Goal: Task Accomplishment & Management: Complete application form

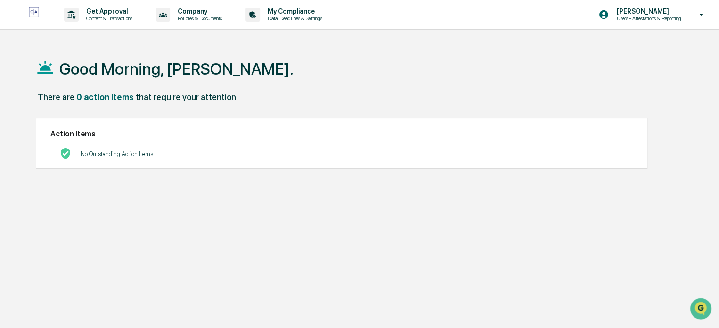
click at [117, 22] on div "Get Approval Content & Transactions" at bounding box center [101, 14] width 82 height 29
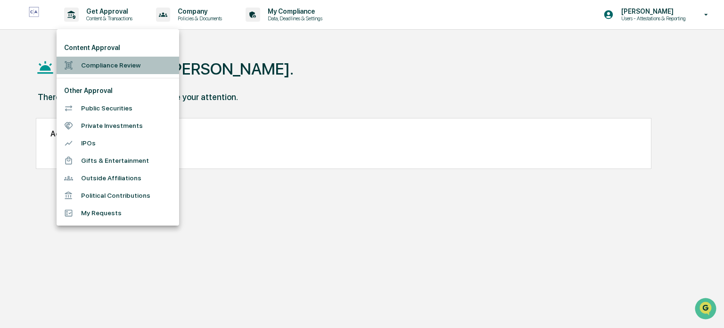
click at [108, 69] on li "Compliance Review" at bounding box center [118, 65] width 123 height 17
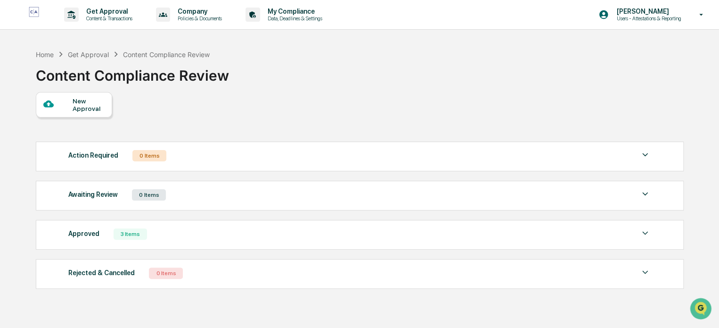
click at [81, 104] on div "New Approval" at bounding box center [89, 104] width 32 height 15
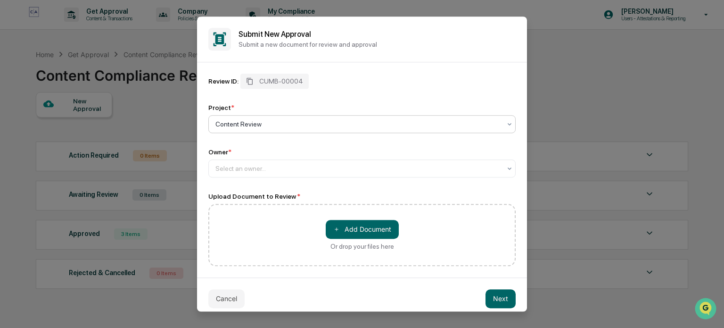
click at [222, 171] on div at bounding box center [358, 168] width 286 height 9
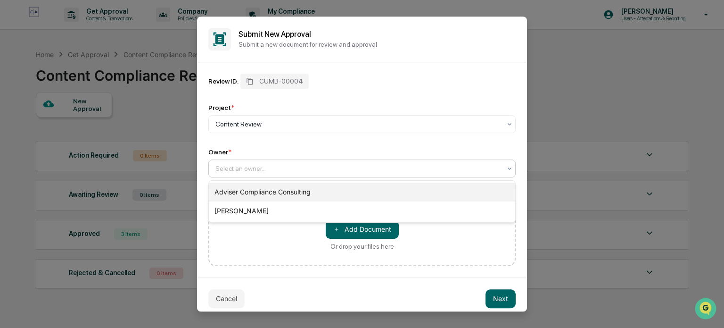
click at [234, 189] on div "Adviser Compliance Consulting" at bounding box center [362, 191] width 306 height 19
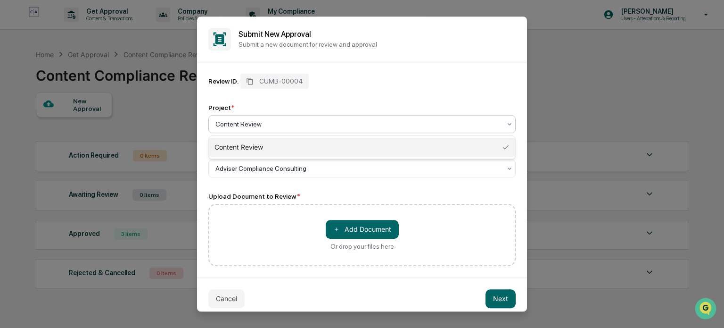
click at [270, 127] on div at bounding box center [358, 123] width 286 height 9
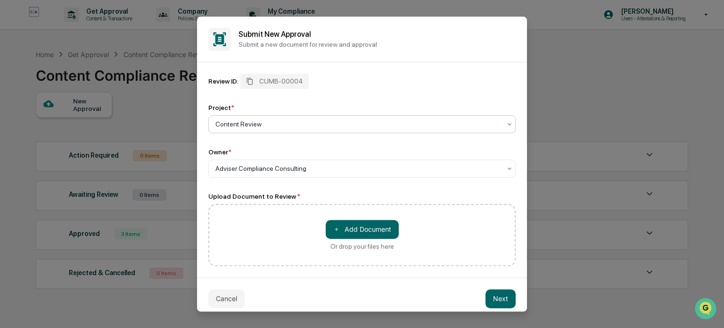
click at [267, 123] on div at bounding box center [358, 123] width 286 height 9
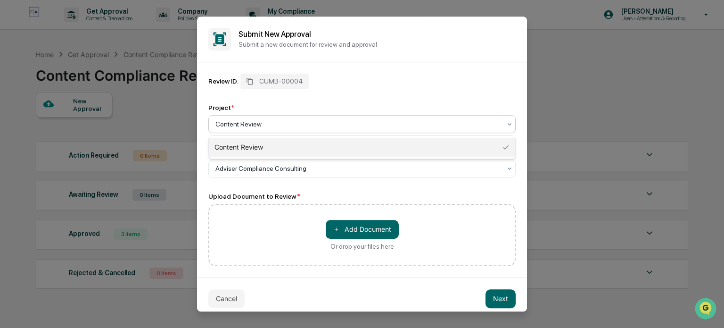
click at [255, 144] on div "Content Review" at bounding box center [362, 147] width 306 height 19
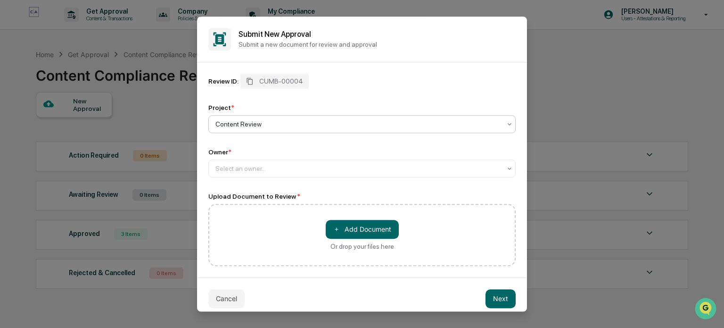
click at [364, 232] on button "＋ Add Document" at bounding box center [362, 229] width 73 height 19
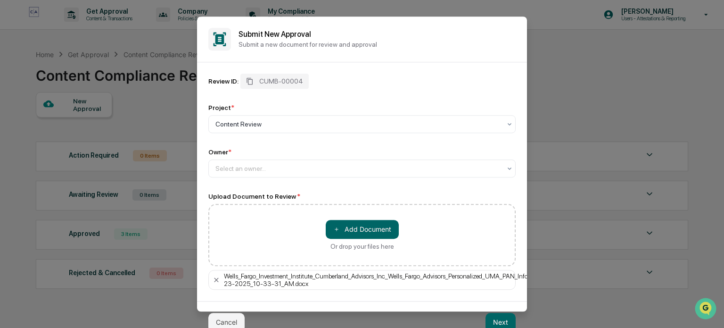
click at [220, 167] on div at bounding box center [358, 168] width 286 height 9
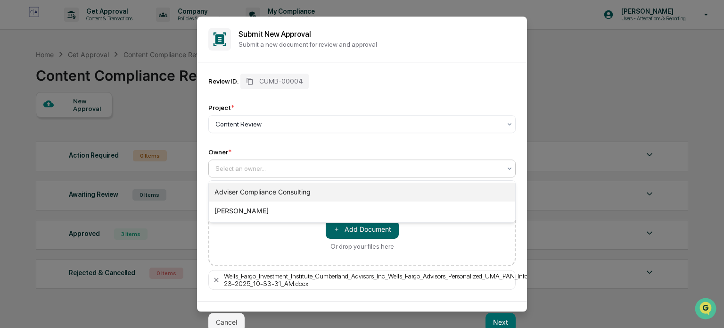
click at [231, 187] on div "Adviser Compliance Consulting" at bounding box center [362, 191] width 306 height 19
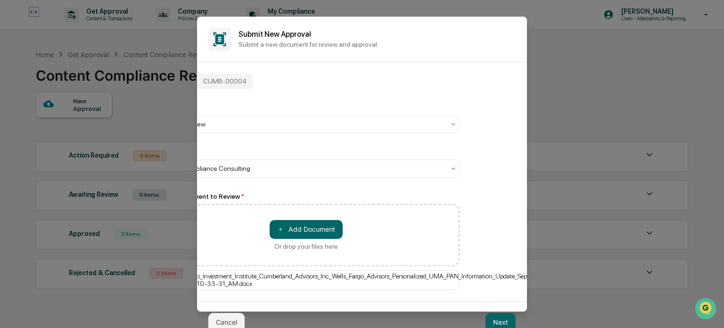
scroll to position [0, 58]
click at [312, 318] on div "Cancel Next" at bounding box center [362, 322] width 330 height 42
click at [505, 324] on button "Next" at bounding box center [501, 322] width 30 height 19
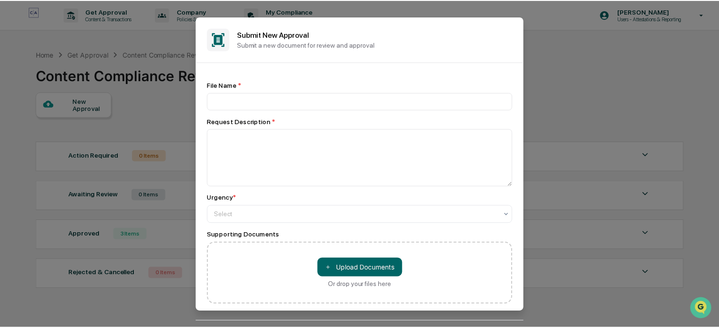
scroll to position [4, 0]
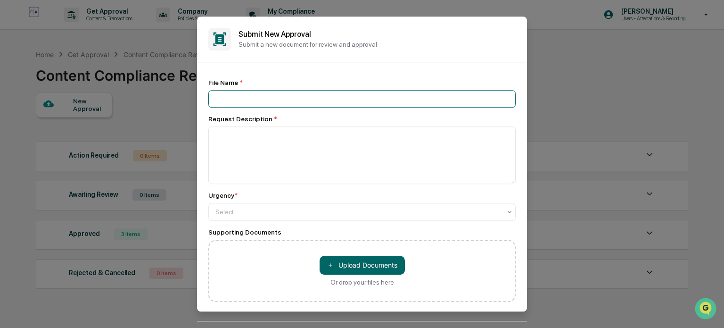
click at [233, 98] on input at bounding box center [361, 98] width 307 height 17
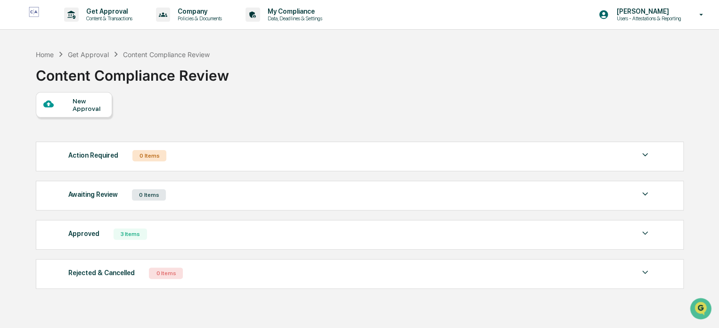
click at [81, 102] on div "New Approval" at bounding box center [89, 104] width 32 height 15
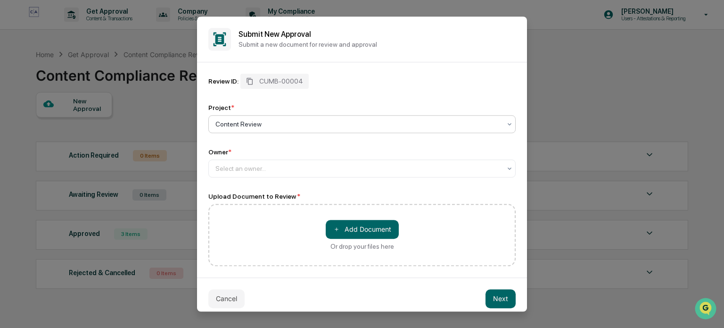
click at [232, 171] on div at bounding box center [358, 168] width 286 height 9
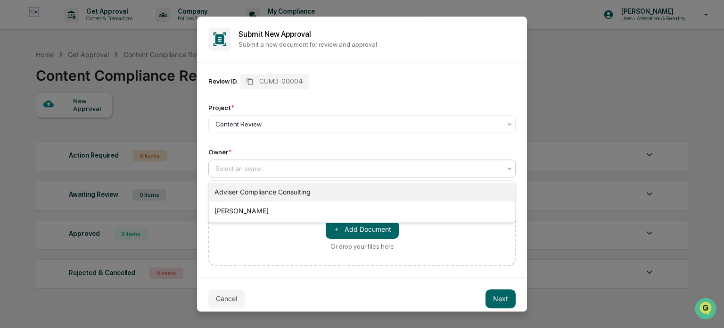
click at [236, 192] on div "Adviser Compliance Consulting" at bounding box center [362, 191] width 306 height 19
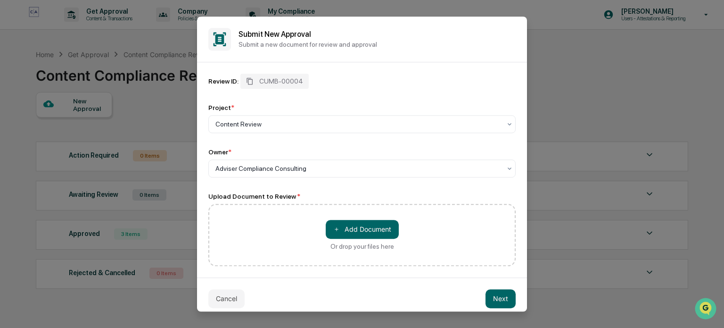
click at [362, 230] on button "＋ Add Document" at bounding box center [362, 229] width 73 height 19
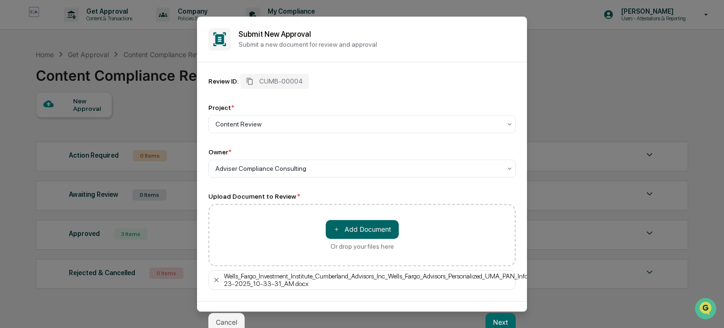
click at [495, 323] on button "Next" at bounding box center [501, 322] width 30 height 19
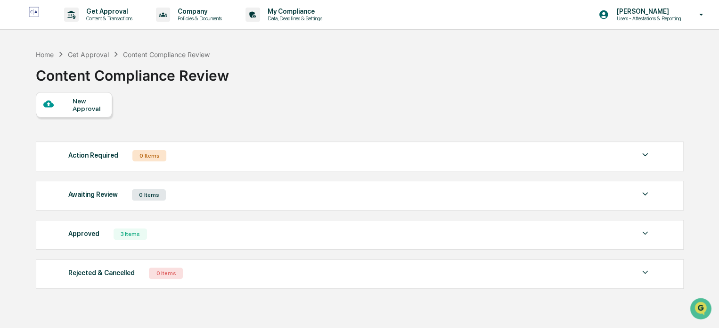
scroll to position [45, 0]
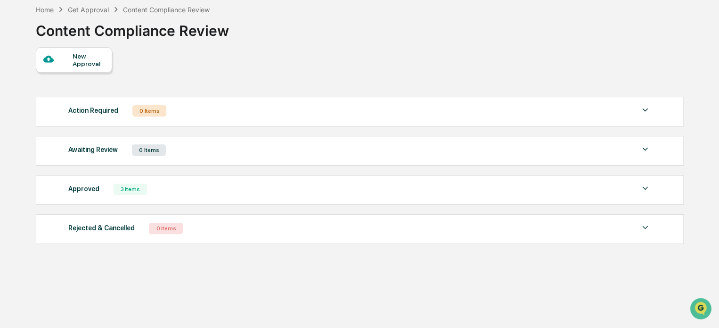
click at [76, 58] on div "New Approval" at bounding box center [89, 59] width 32 height 15
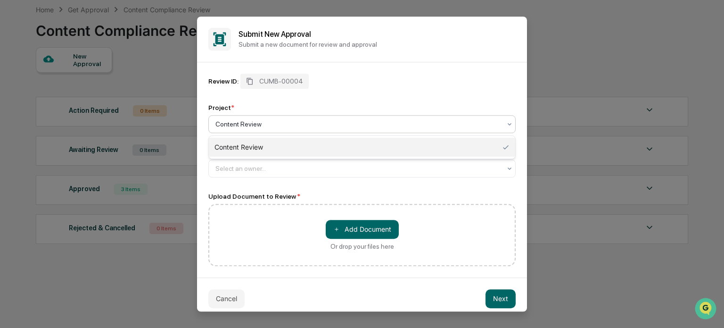
click at [246, 123] on div at bounding box center [358, 123] width 286 height 9
click at [243, 147] on div "Content Review" at bounding box center [362, 147] width 306 height 19
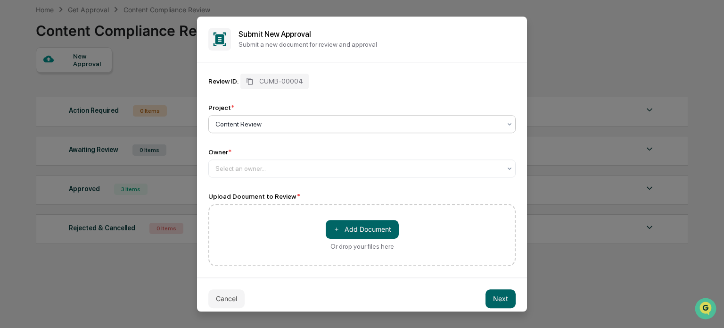
click at [231, 172] on div at bounding box center [358, 168] width 286 height 9
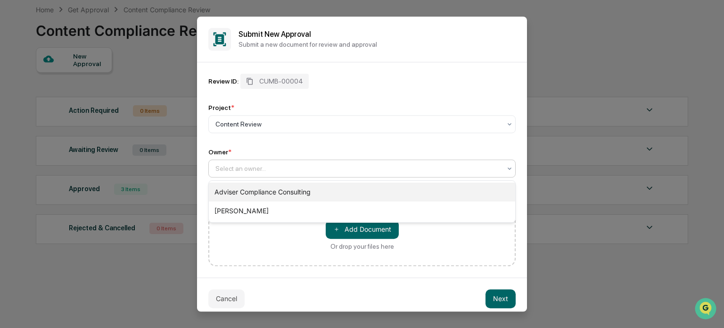
click at [232, 192] on div "Adviser Compliance Consulting" at bounding box center [362, 191] width 306 height 19
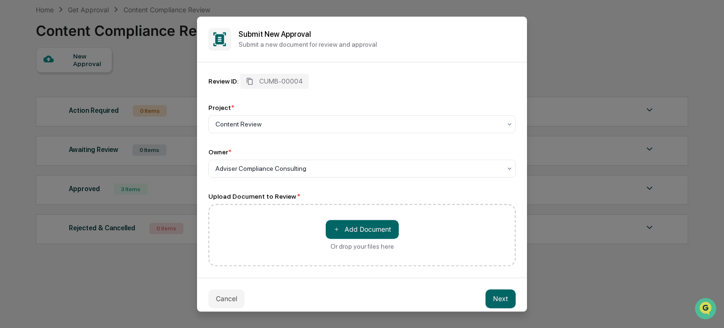
click at [364, 230] on button "＋ Add Document" at bounding box center [362, 229] width 73 height 19
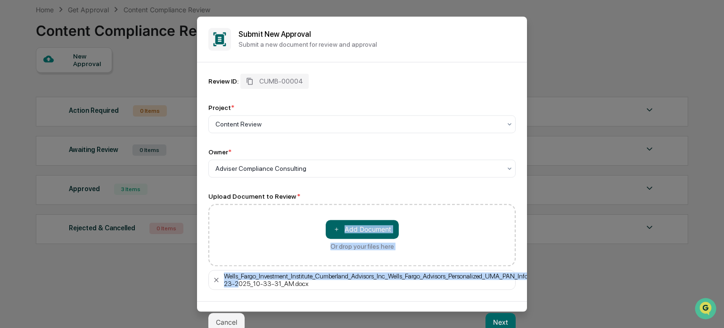
drag, startPoint x: 239, startPoint y: 282, endPoint x: 268, endPoint y: 244, distance: 47.5
click at [268, 244] on div "Upload Document to Review * ＋ Add Document Or drop your files here Wells_Fargo_…" at bounding box center [361, 240] width 307 height 97
click at [268, 244] on div "＋ Add Document Or drop your files here" at bounding box center [361, 235] width 307 height 62
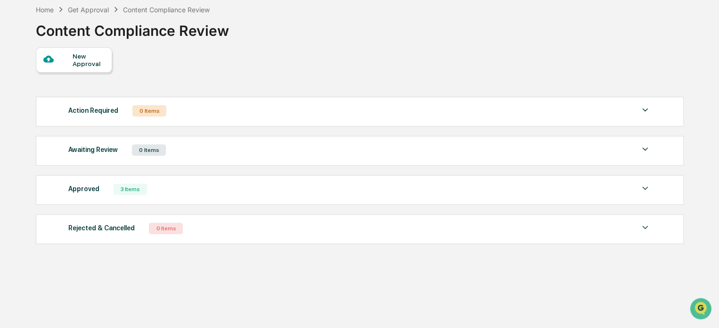
drag, startPoint x: 620, startPoint y: 203, endPoint x: 280, endPoint y: 46, distance: 375.0
click at [280, 46] on div "Home Get Approval Content Compliance Review Content Compliance Review" at bounding box center [359, 23] width 647 height 47
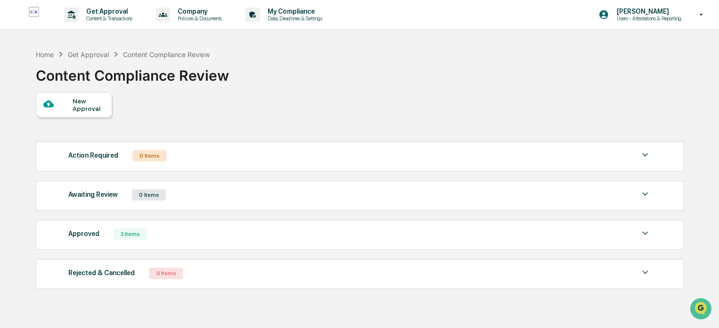
click at [187, 240] on div "Approved 3 Items" at bounding box center [359, 233] width 583 height 13
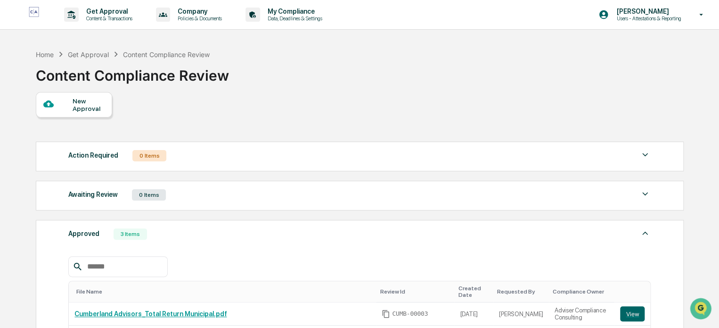
click at [73, 102] on div "New Approval" at bounding box center [89, 104] width 32 height 15
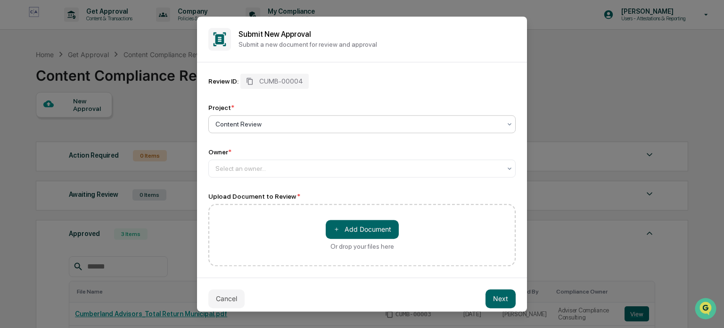
click at [249, 127] on div at bounding box center [358, 123] width 286 height 9
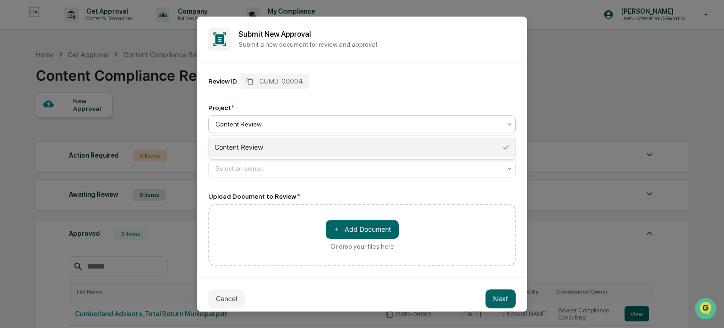
click at [247, 146] on div "Content Review" at bounding box center [362, 147] width 306 height 19
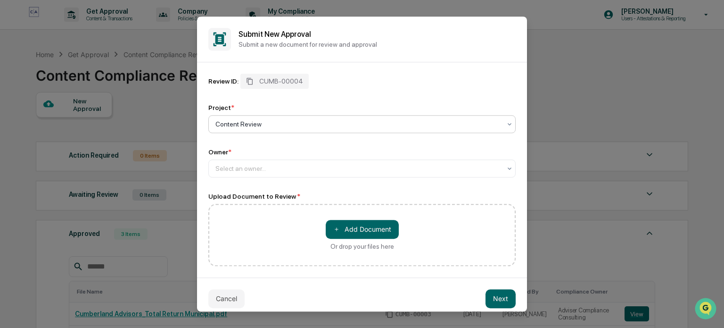
click at [238, 165] on div at bounding box center [358, 168] width 286 height 9
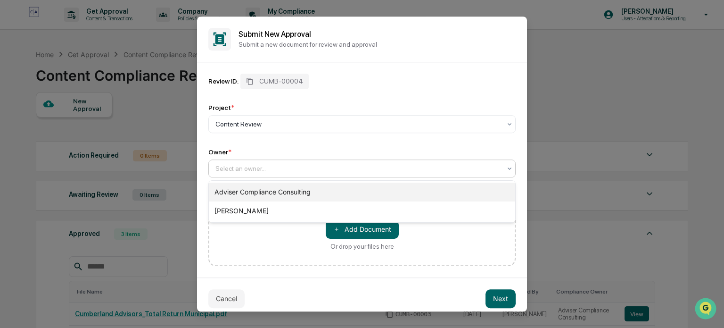
click at [236, 189] on div "Adviser Compliance Consulting" at bounding box center [362, 191] width 306 height 19
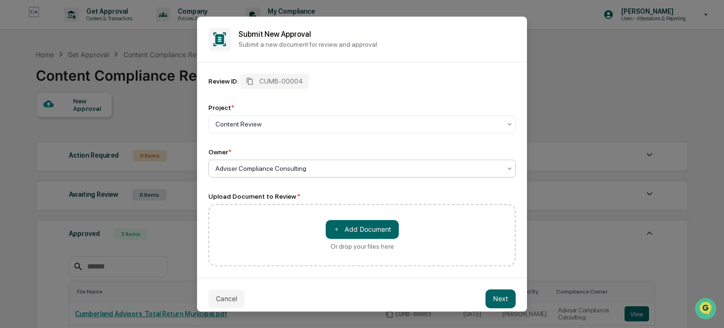
click at [362, 228] on button "＋ Add Document" at bounding box center [362, 229] width 73 height 19
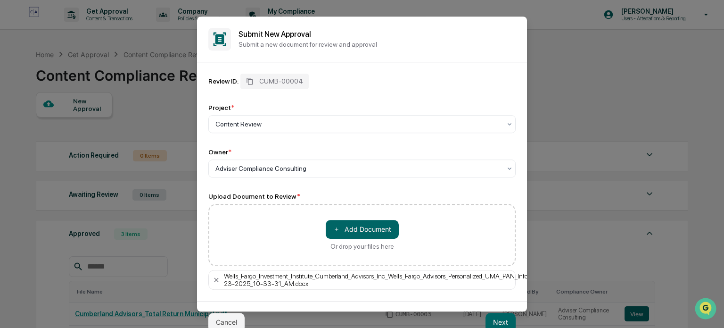
click at [505, 323] on button "Next" at bounding box center [501, 322] width 30 height 19
